Goal: Transaction & Acquisition: Purchase product/service

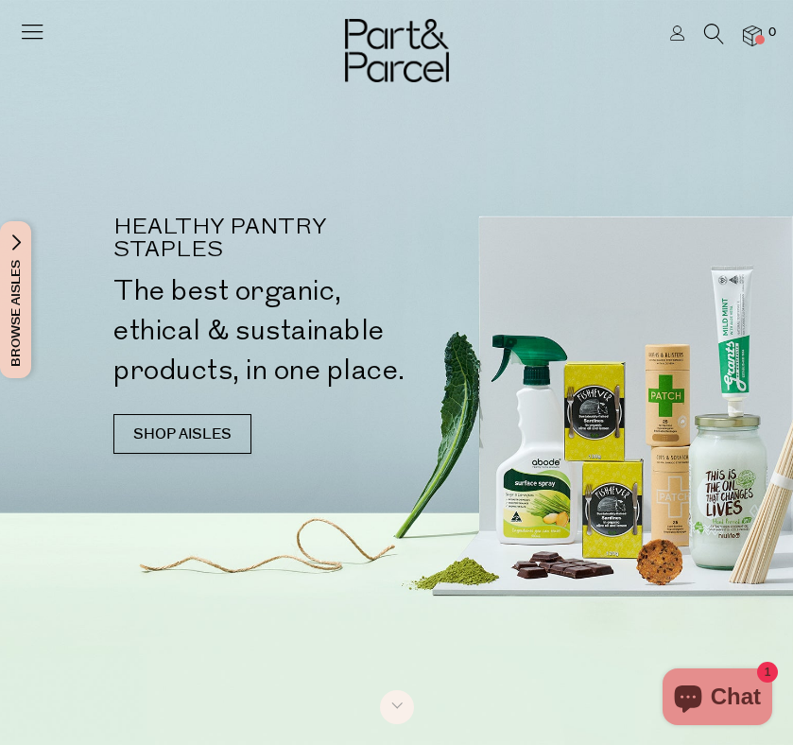
click at [708, 39] on icon at bounding box center [714, 34] width 20 height 21
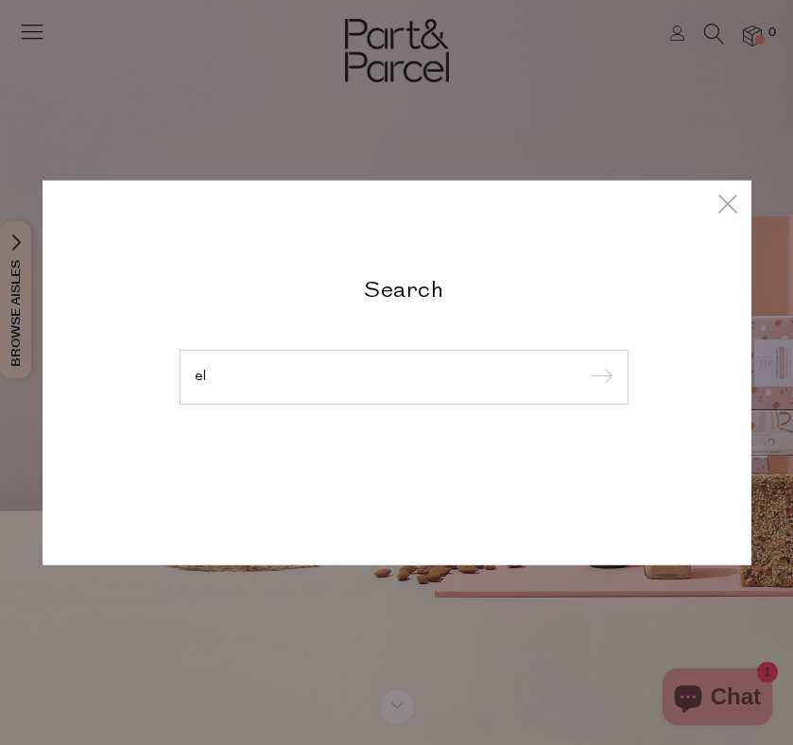
type input "e"
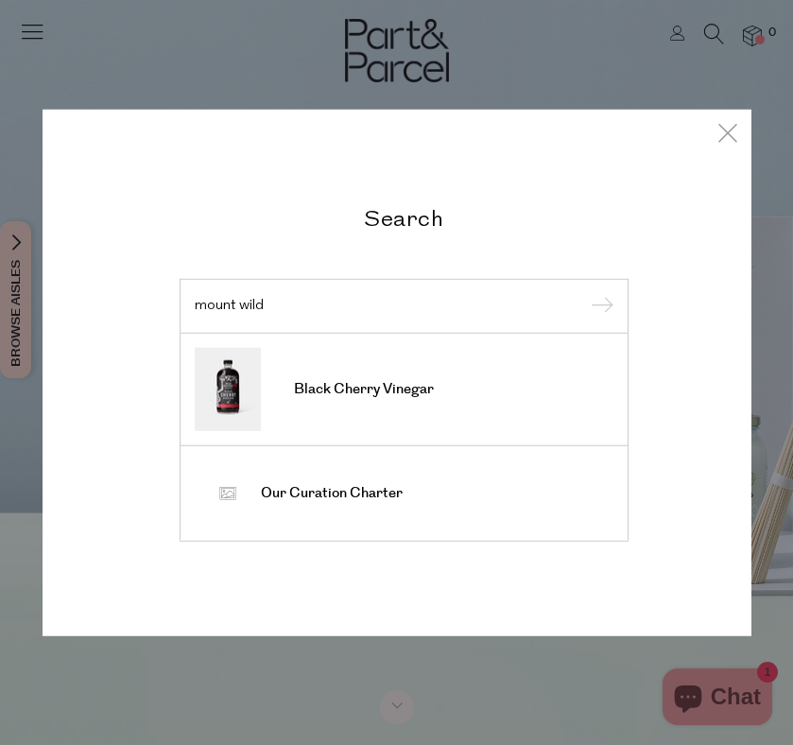
click at [232, 306] on input "mount wild" at bounding box center [404, 306] width 419 height 14
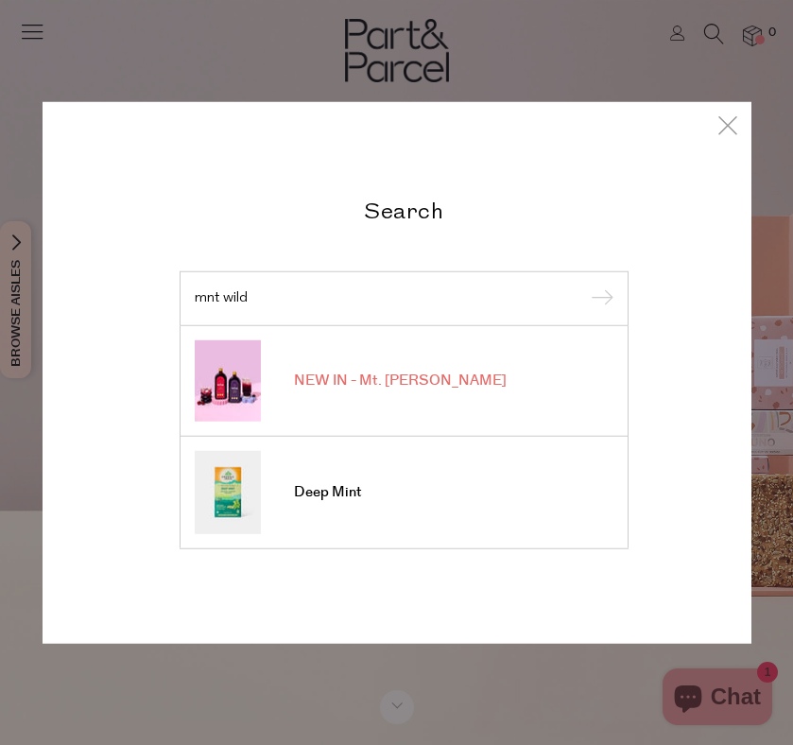
type input "mnt wild"
click at [292, 352] on link "NEW IN - Mt. Wilder" at bounding box center [404, 379] width 419 height 81
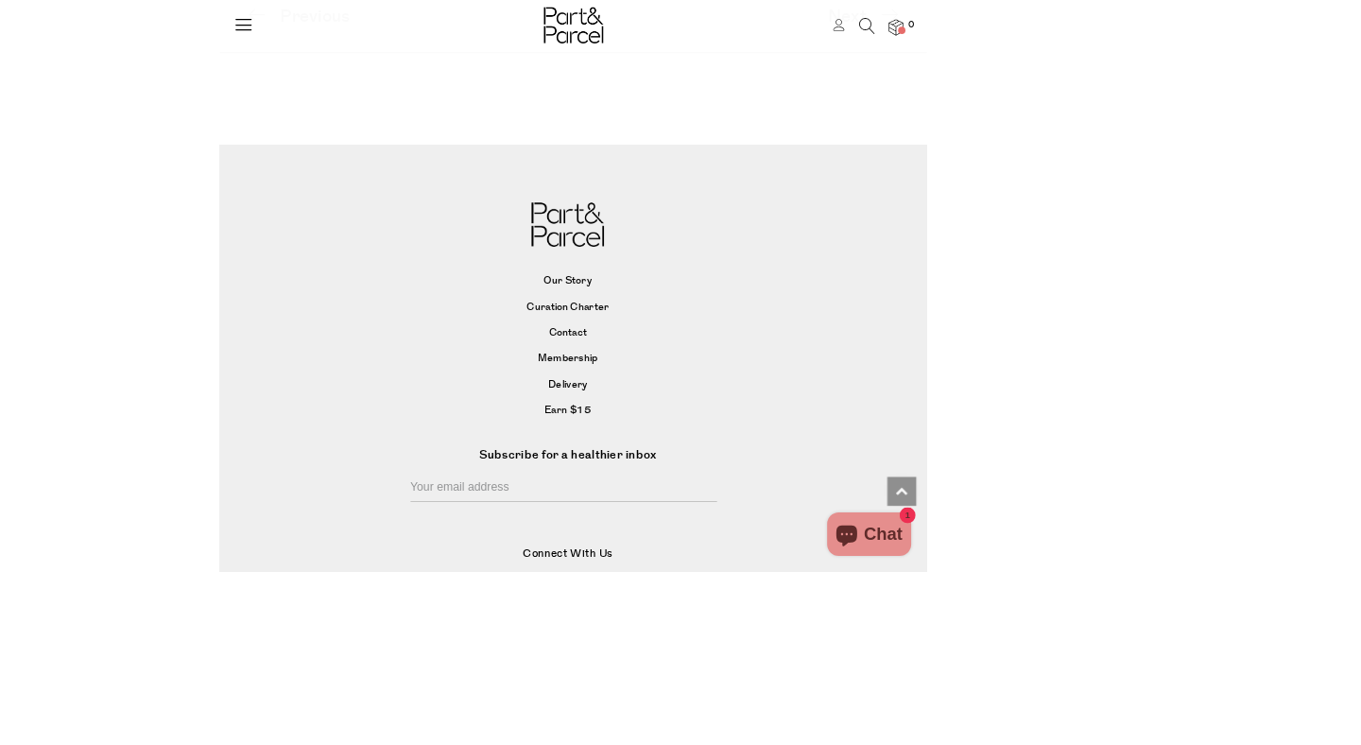
scroll to position [4885, 0]
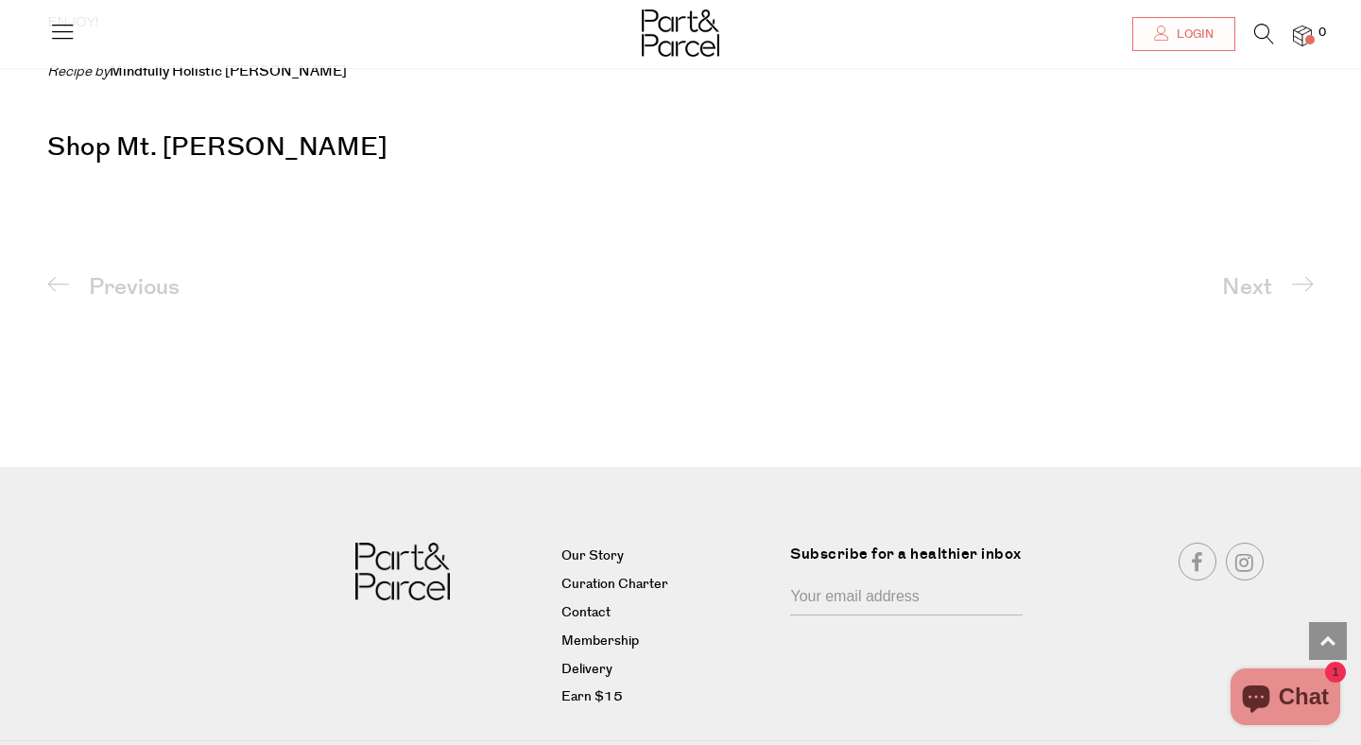
click at [49, 28] on icon at bounding box center [62, 31] width 26 height 26
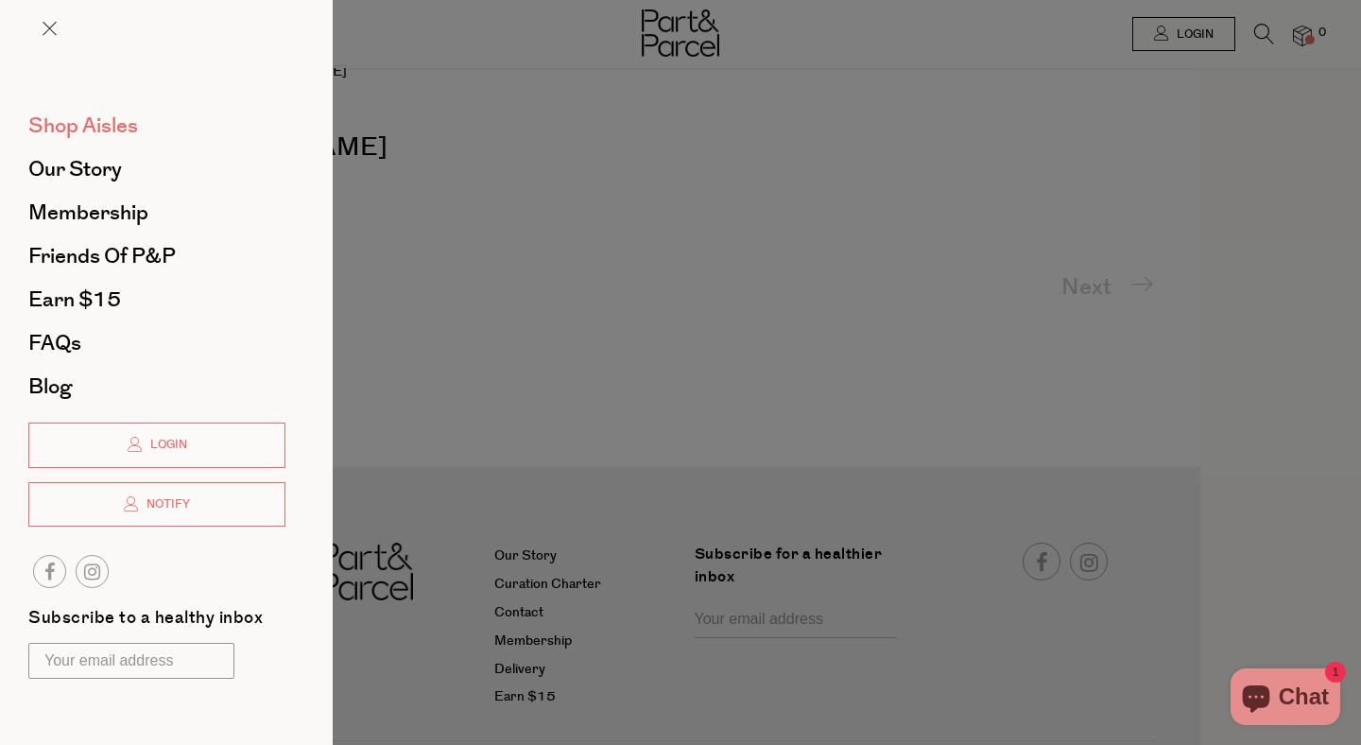
click at [95, 121] on span "Shop Aisles" at bounding box center [83, 126] width 110 height 30
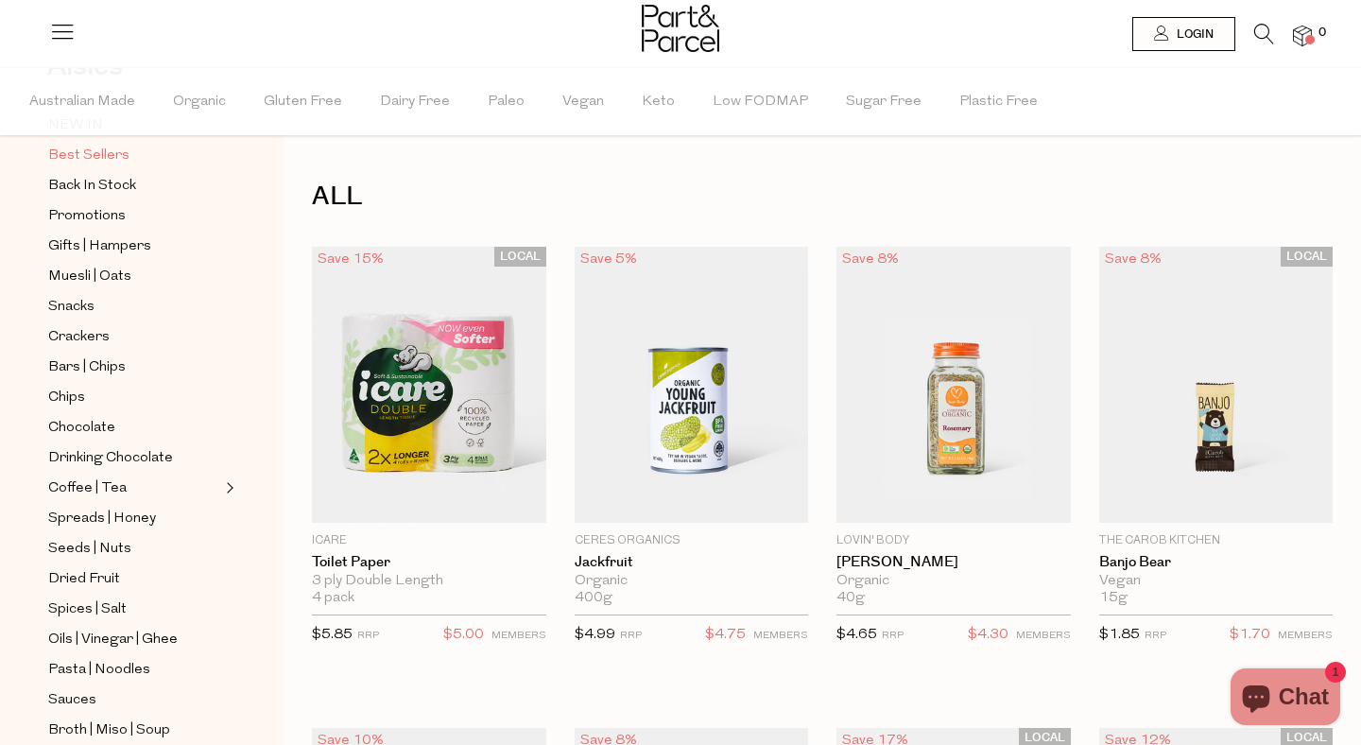
scroll to position [131, 0]
click at [1299, 35] on img at bounding box center [1302, 37] width 19 height 22
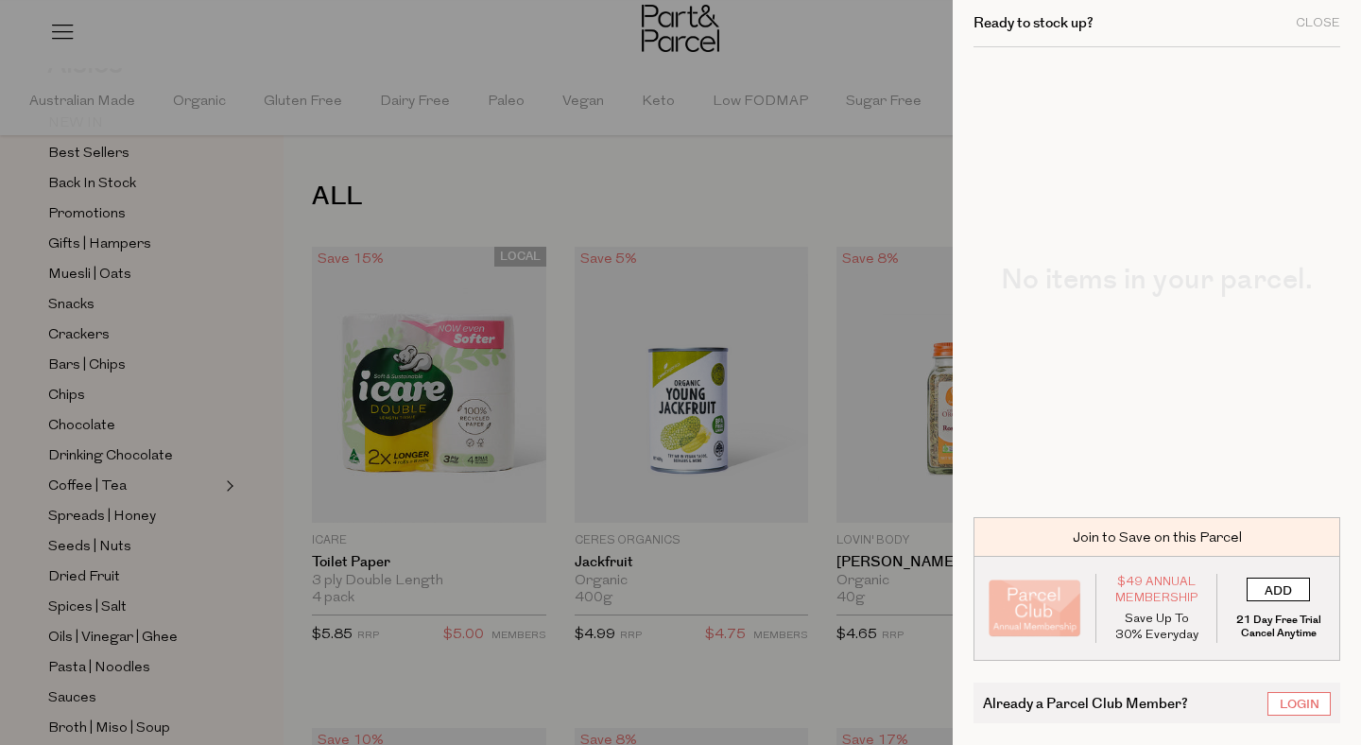
click at [1282, 582] on input "ADD" at bounding box center [1278, 589] width 63 height 24
type input "ADDED"
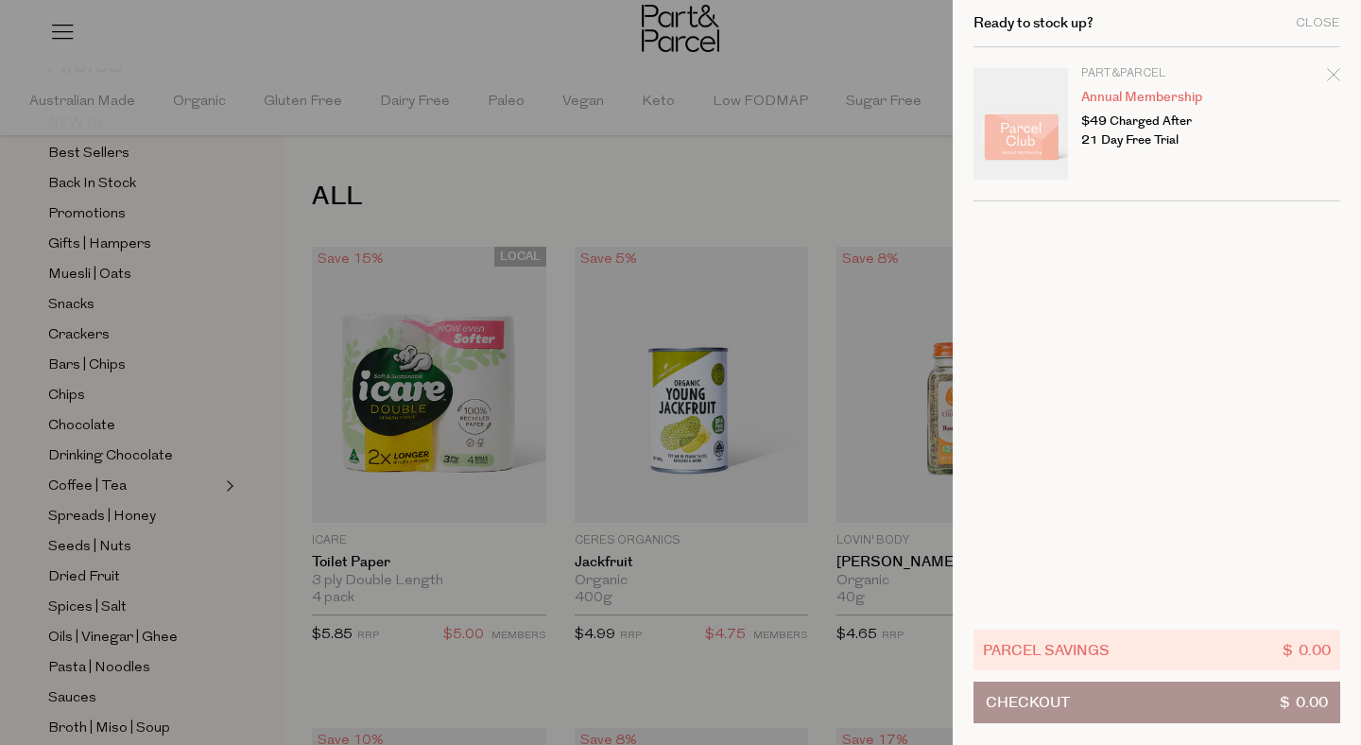
click at [370, 679] on div at bounding box center [680, 372] width 1361 height 745
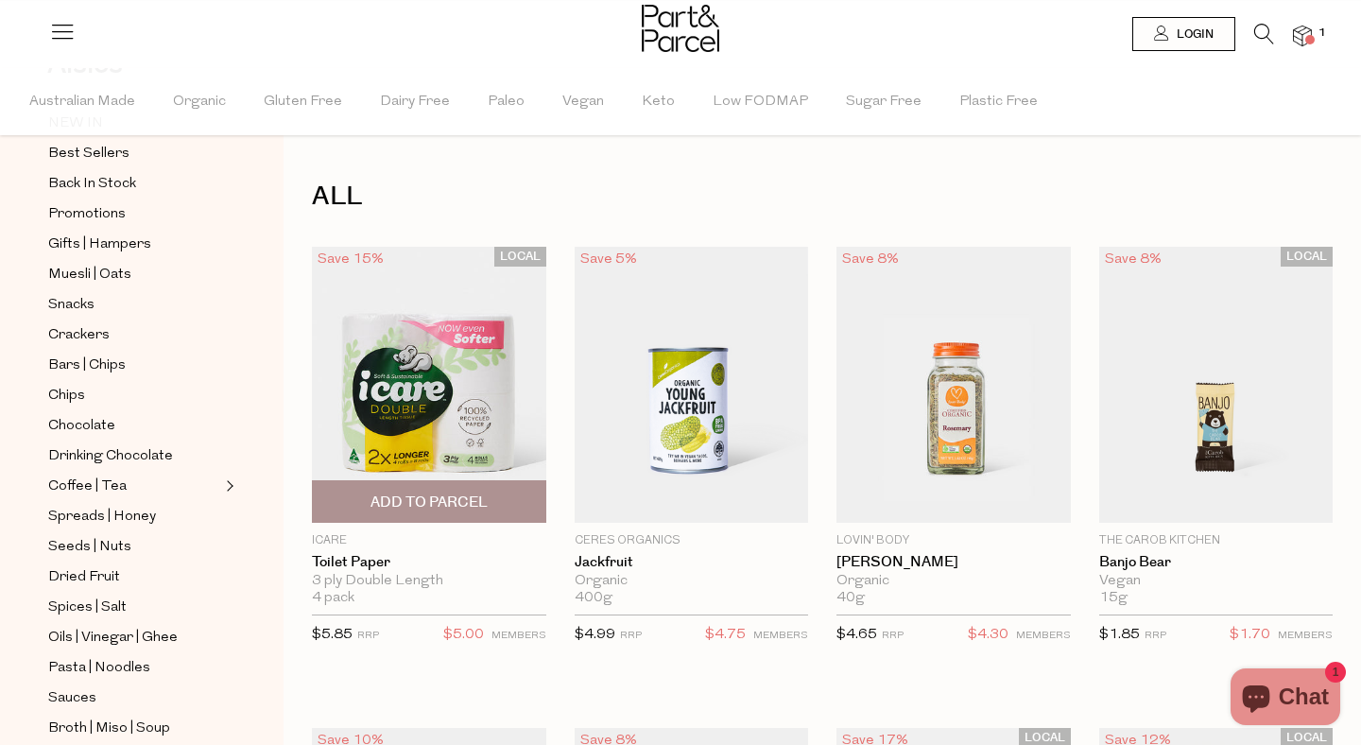
click at [439, 504] on span "Add To Parcel" at bounding box center [428, 502] width 117 height 20
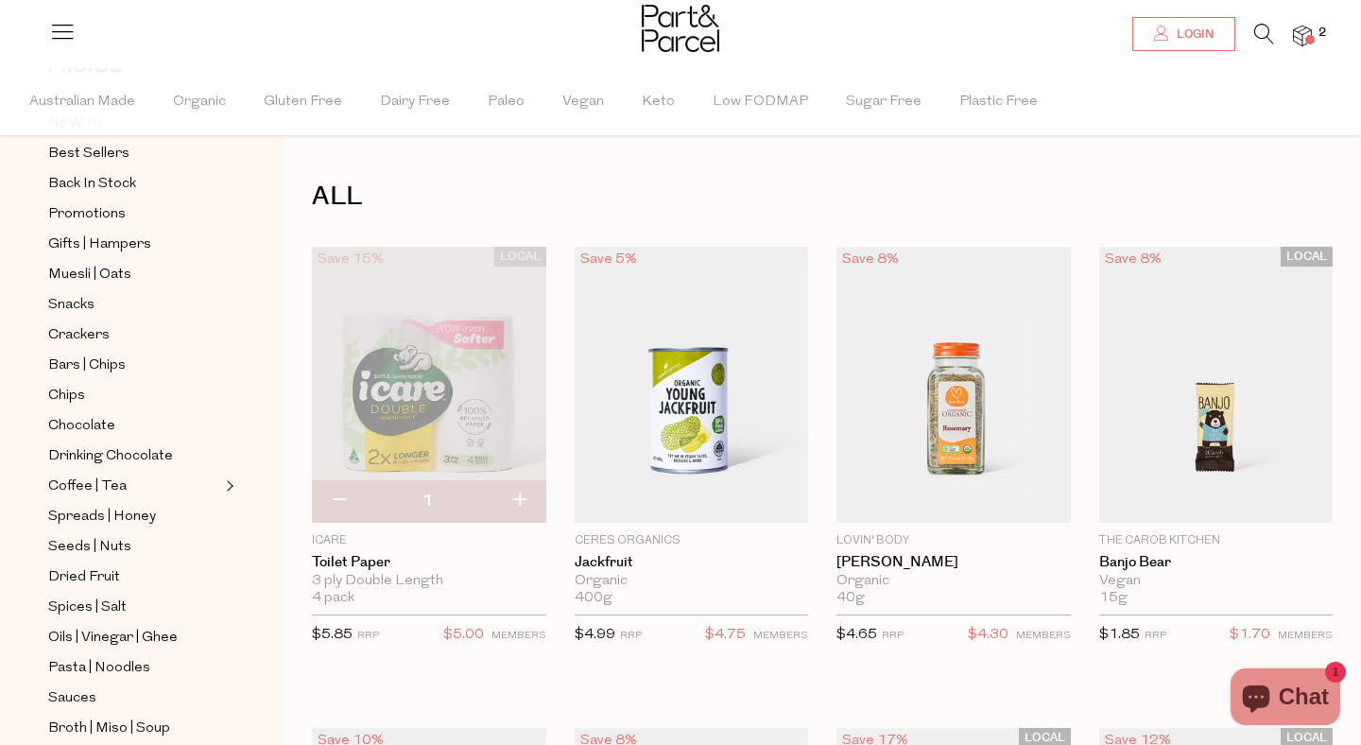
click at [1173, 38] on span "Login" at bounding box center [1193, 34] width 42 height 16
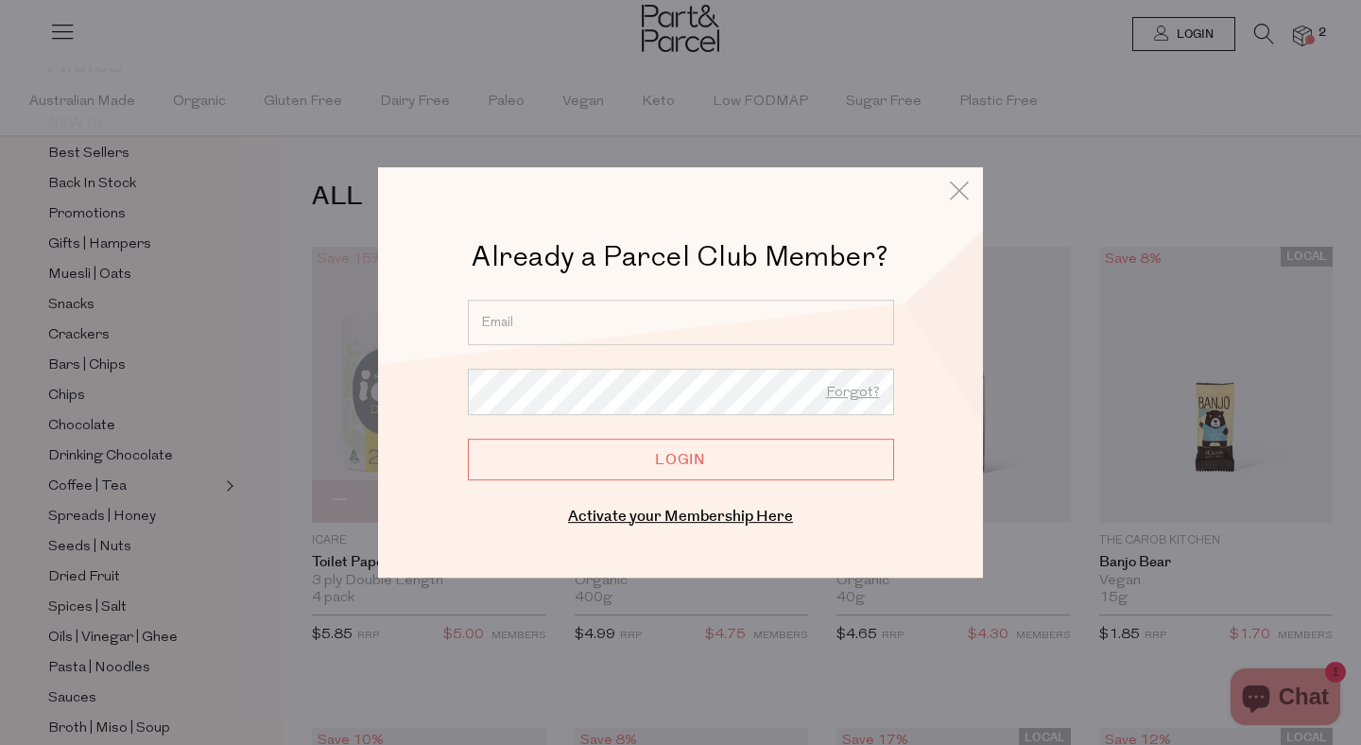
click at [504, 315] on input "email" at bounding box center [681, 322] width 426 height 45
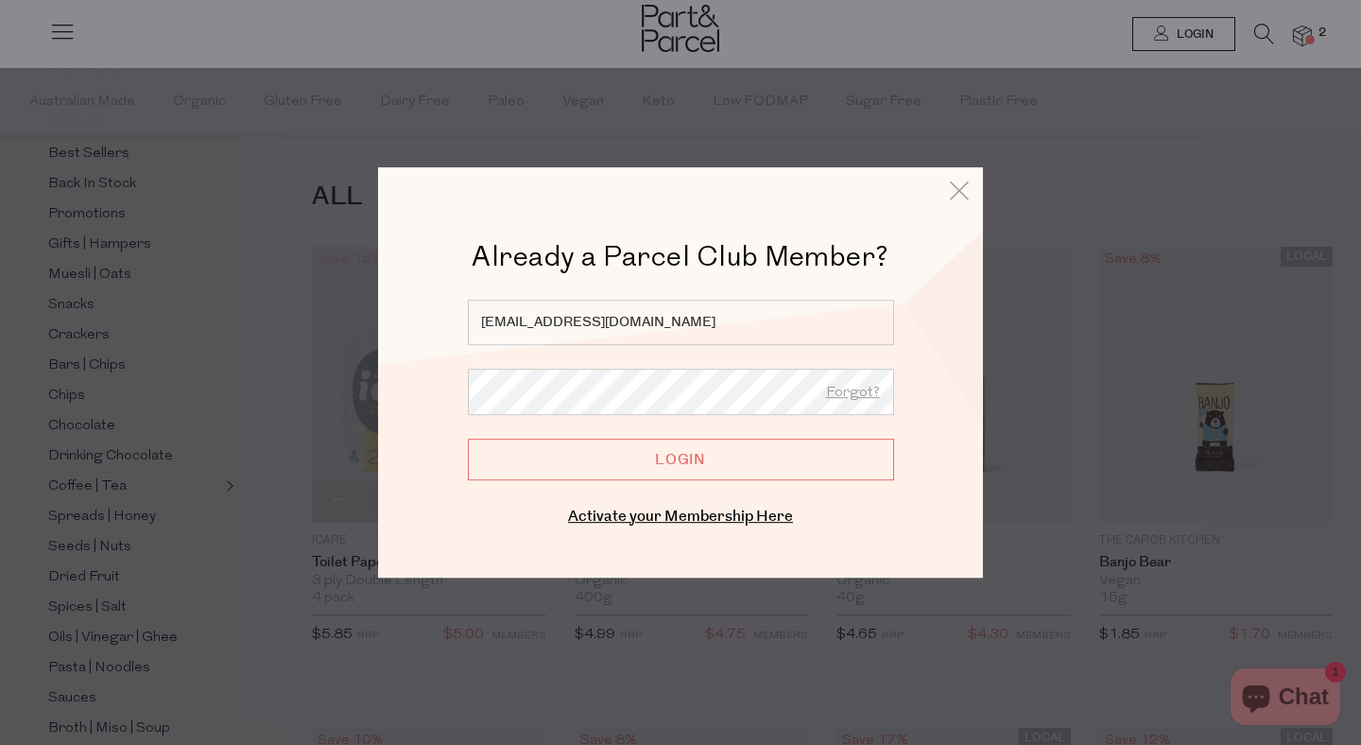
type input "rohanneknights@gmaiol.com"
click at [468, 439] on input "Login" at bounding box center [681, 460] width 426 height 42
click at [680, 457] on input "Login" at bounding box center [681, 460] width 426 height 42
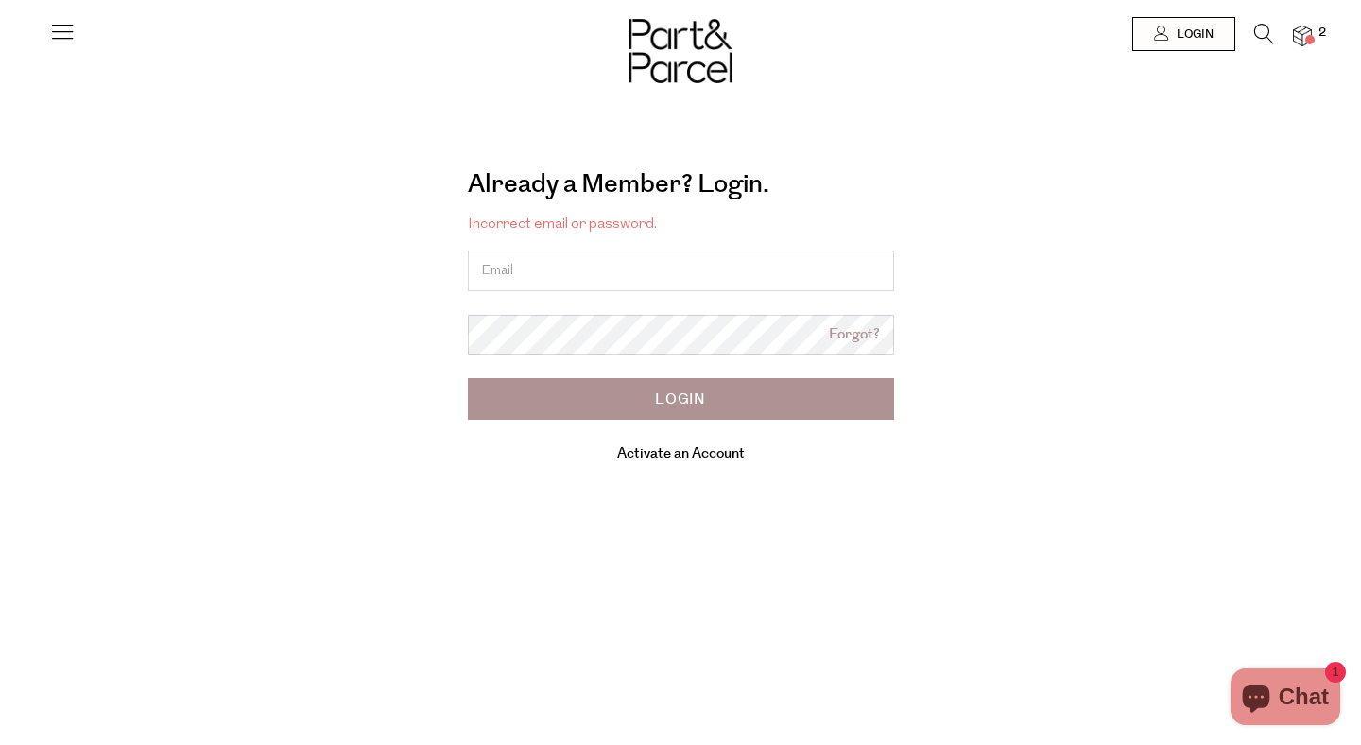
click at [644, 451] on link "Activate an Account" at bounding box center [681, 453] width 128 height 20
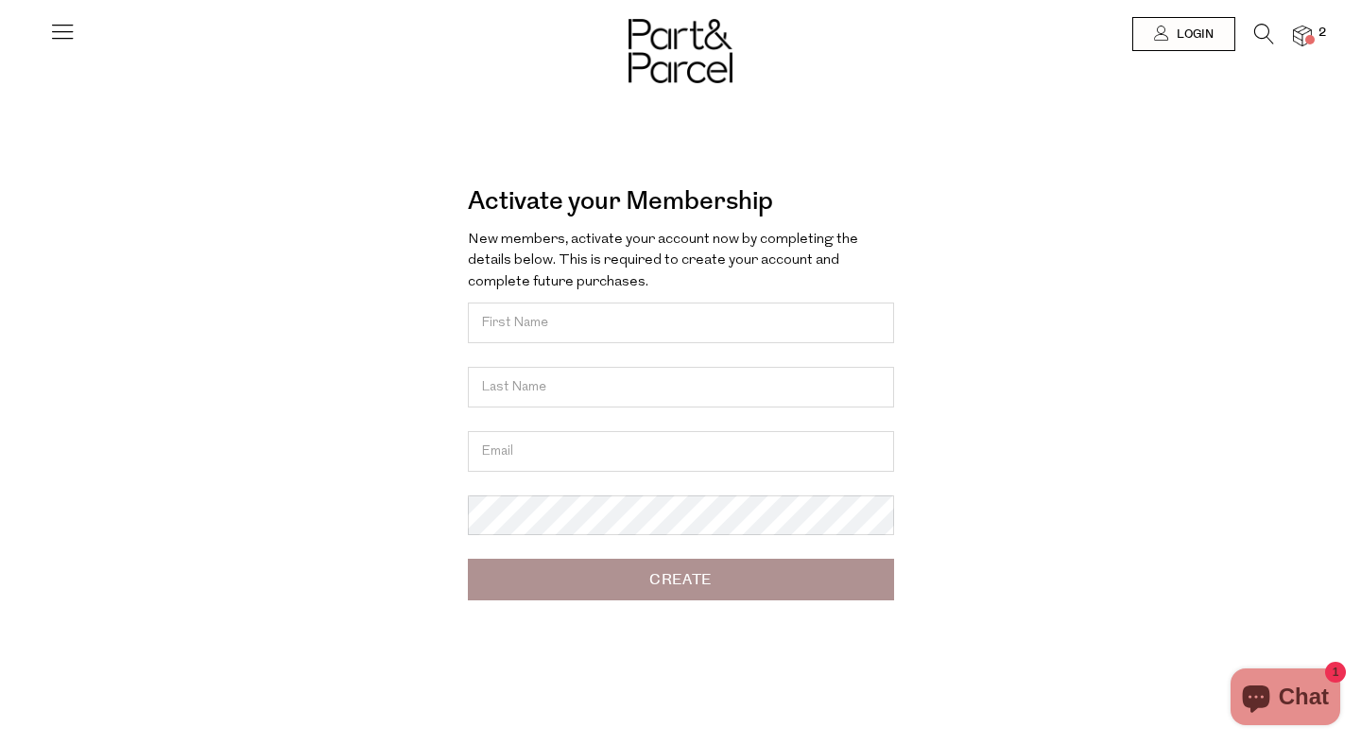
drag, startPoint x: 0, startPoint y: 0, endPoint x: 549, endPoint y: 321, distance: 636.2
click at [549, 321] on input "text" at bounding box center [681, 322] width 426 height 41
type input "Roh"
click at [549, 321] on input "Roh" at bounding box center [681, 322] width 426 height 41
click at [532, 397] on input "text" at bounding box center [681, 387] width 426 height 41
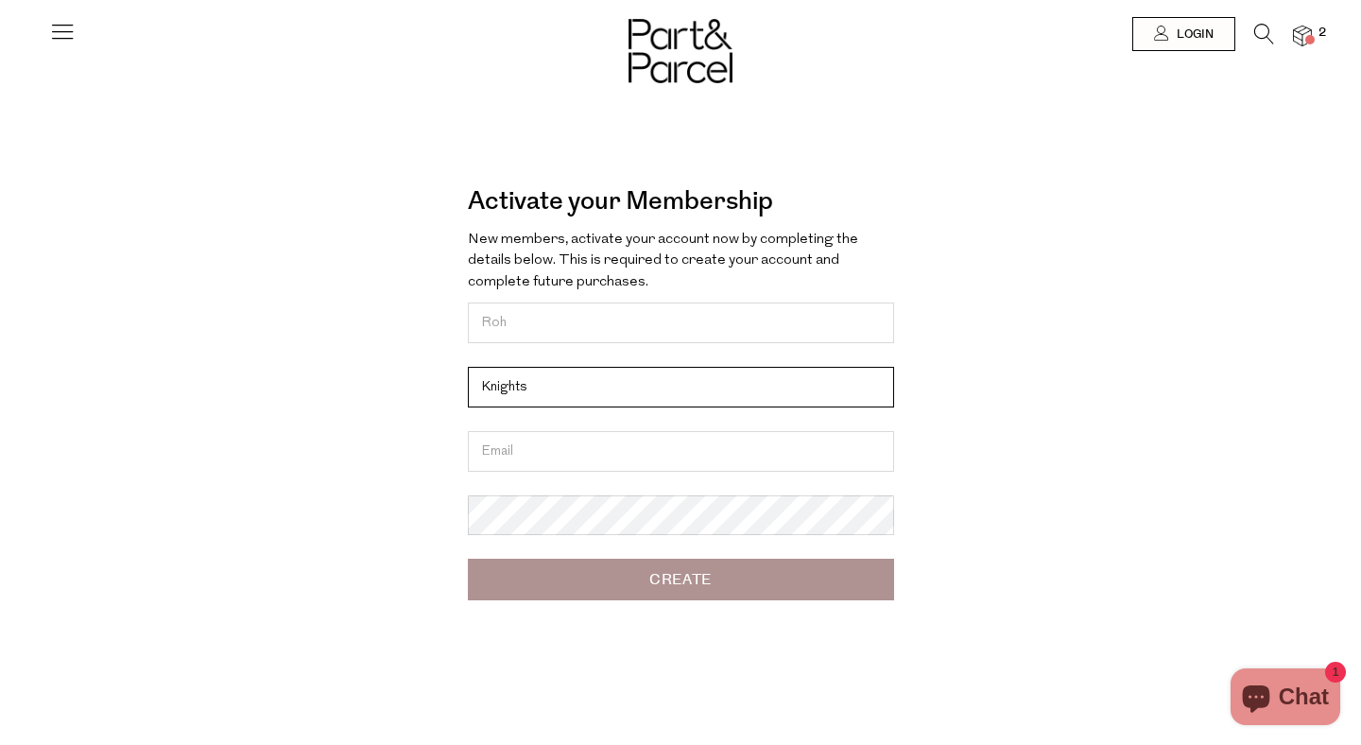
type input "Knights"
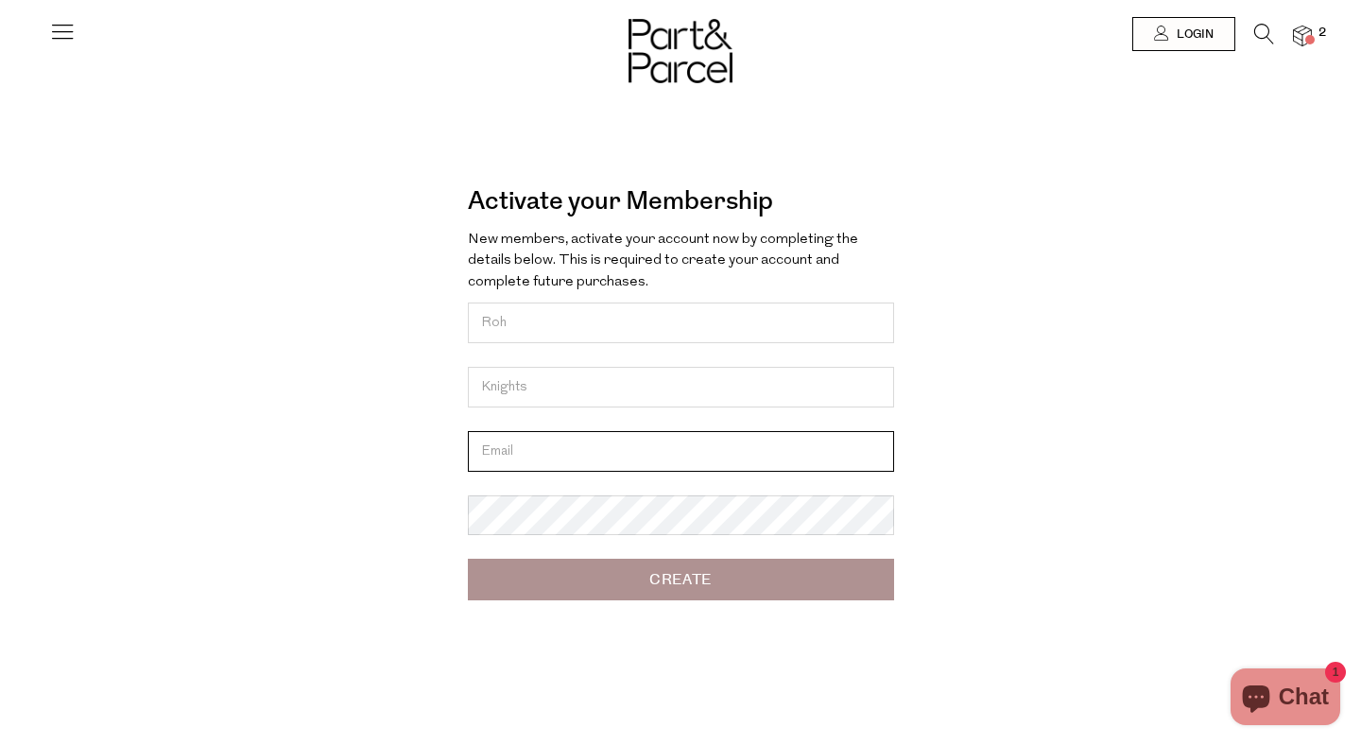
click at [519, 455] on input "email" at bounding box center [681, 451] width 426 height 41
type input "rohanneknights@Gmail.com"
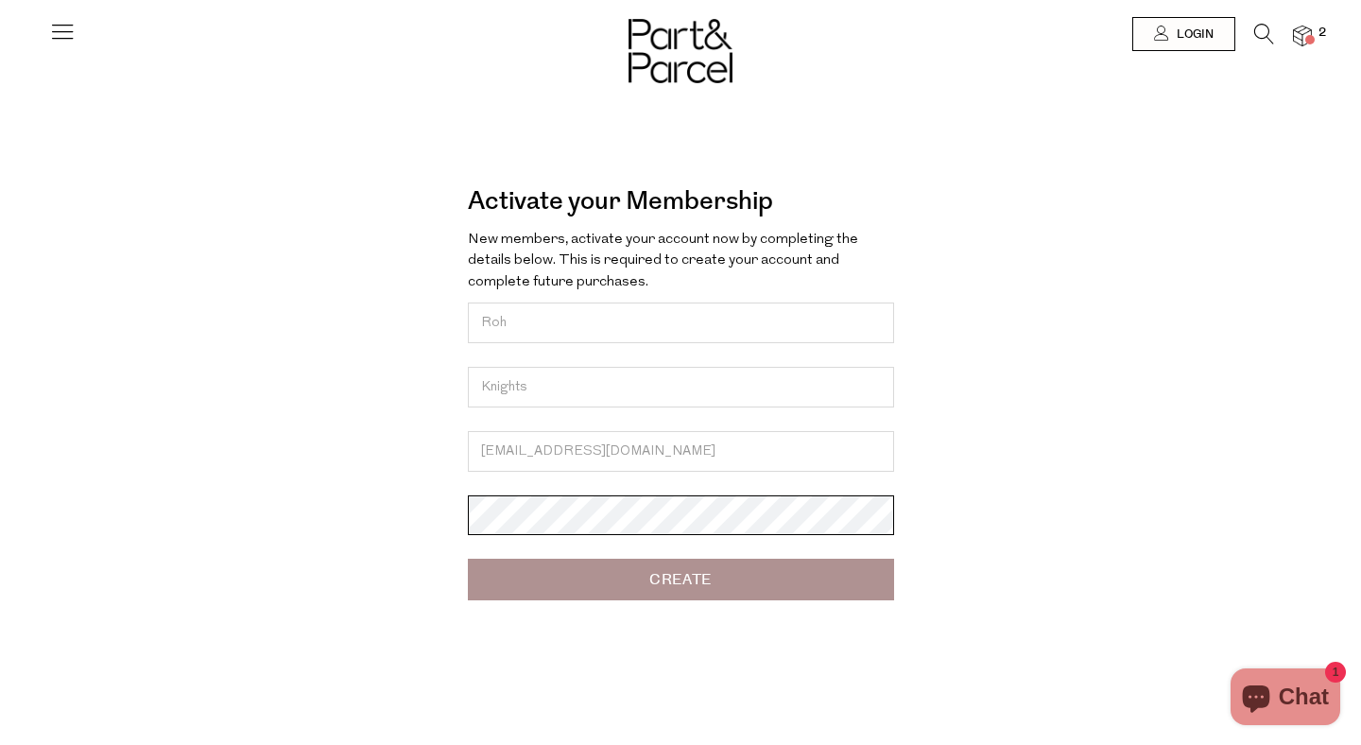
click at [468, 559] on input "Create" at bounding box center [681, 580] width 426 height 42
click at [659, 579] on input "Create" at bounding box center [681, 580] width 426 height 42
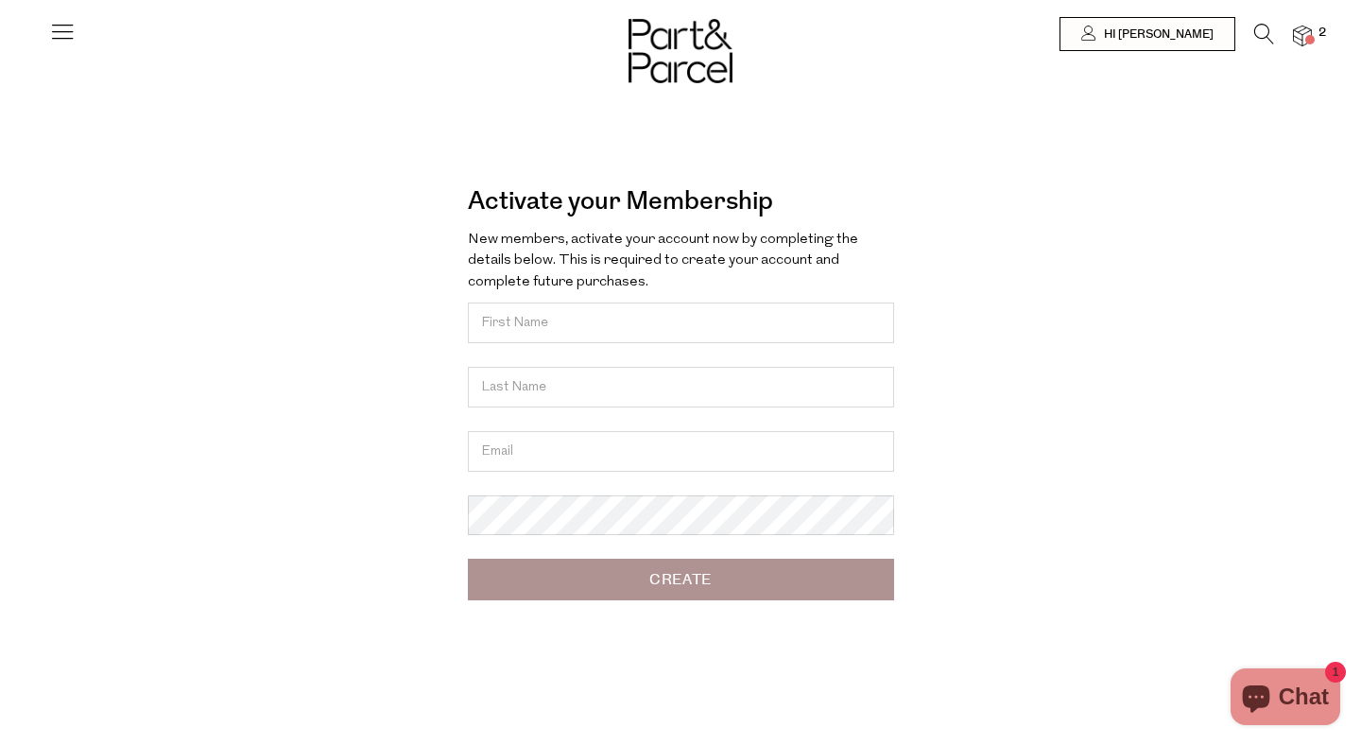
click at [60, 31] on icon at bounding box center [62, 31] width 26 height 26
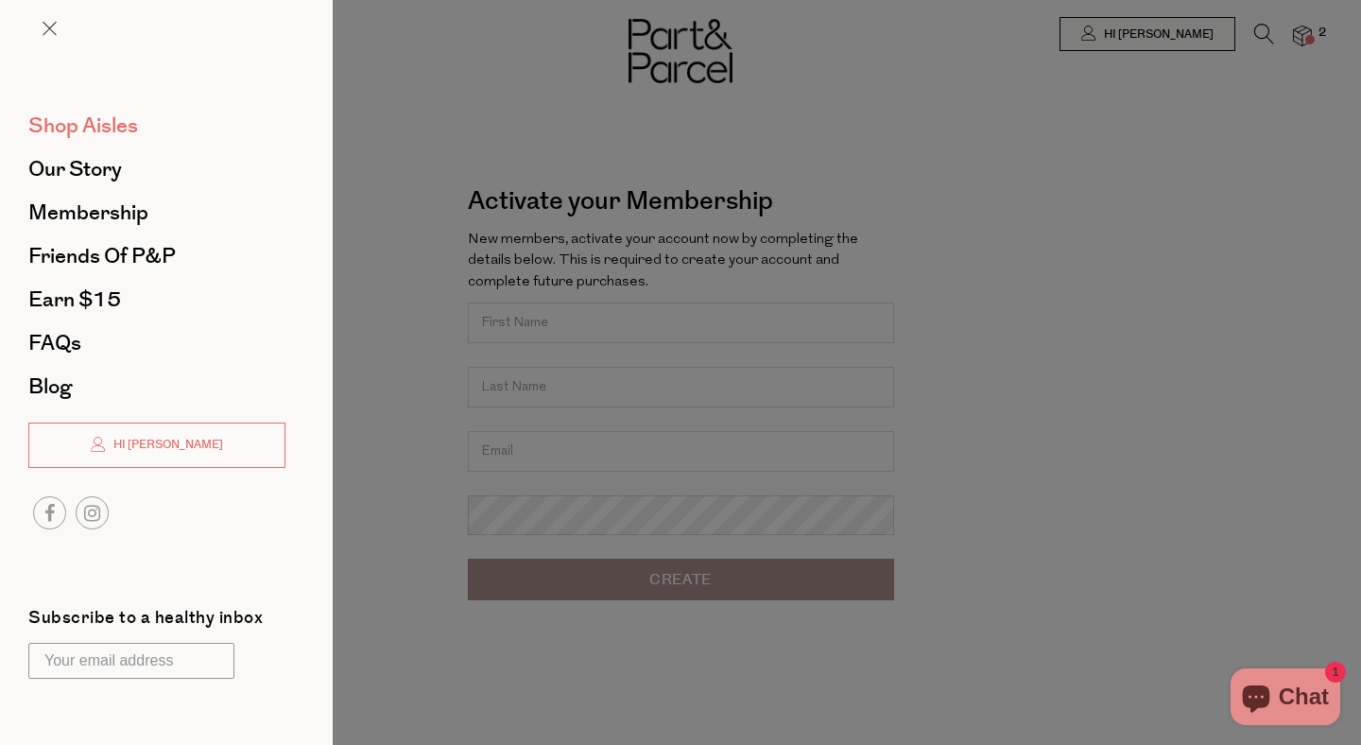
click at [93, 129] on span "Shop Aisles" at bounding box center [83, 126] width 110 height 30
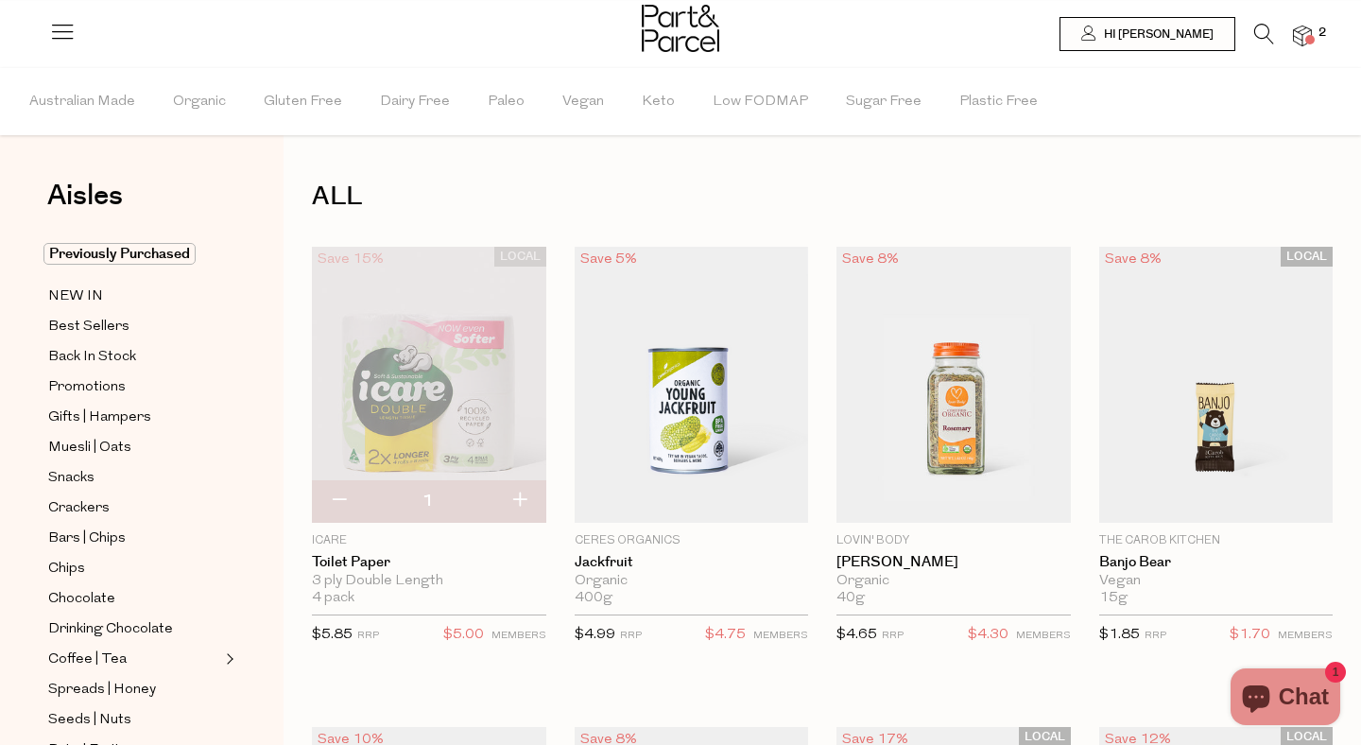
click at [1254, 40] on icon at bounding box center [1264, 34] width 20 height 21
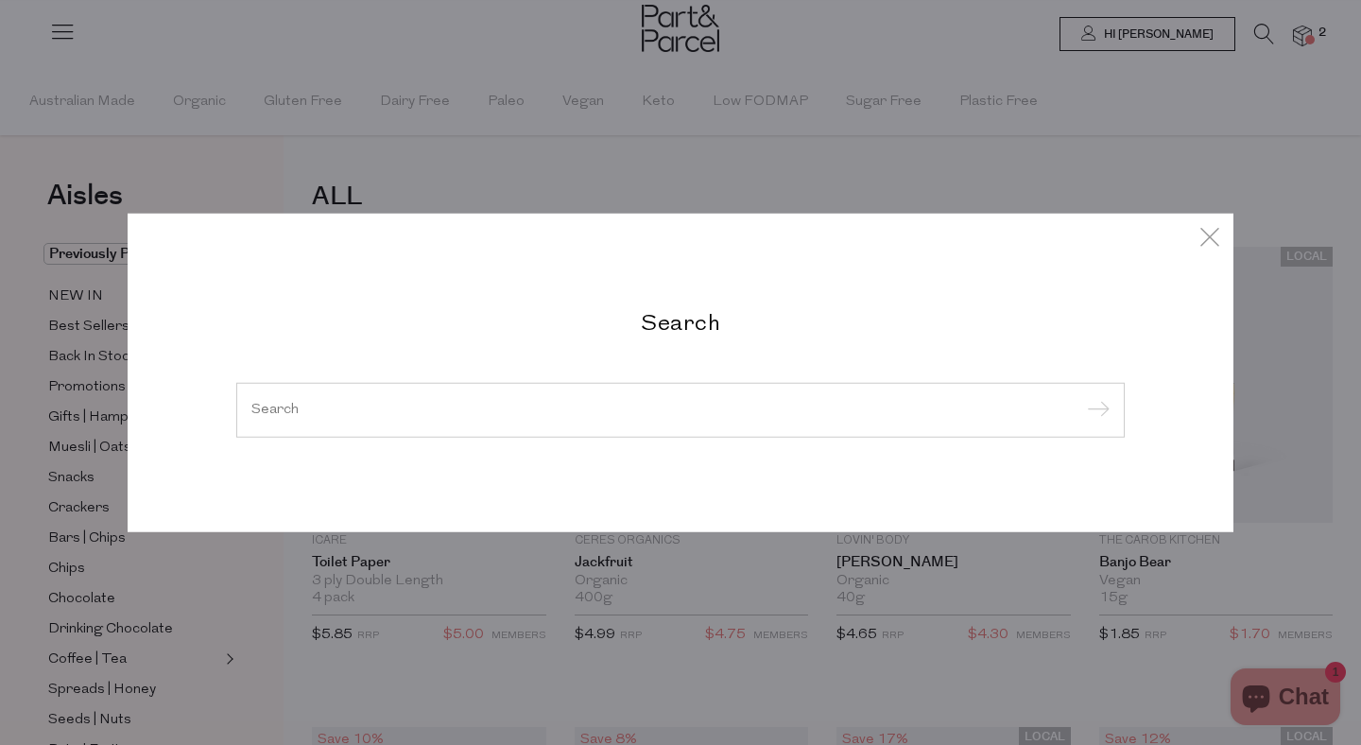
click at [250, 202] on div "Search" at bounding box center [681, 372] width 1106 height 745
